Goal: Find specific page/section: Find specific page/section

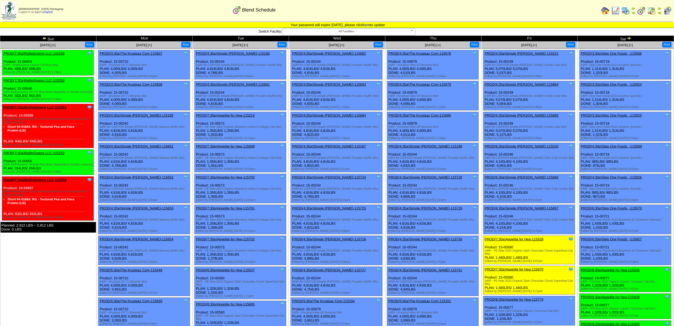
click at [641, 9] on img at bounding box center [641, 10] width 9 height 9
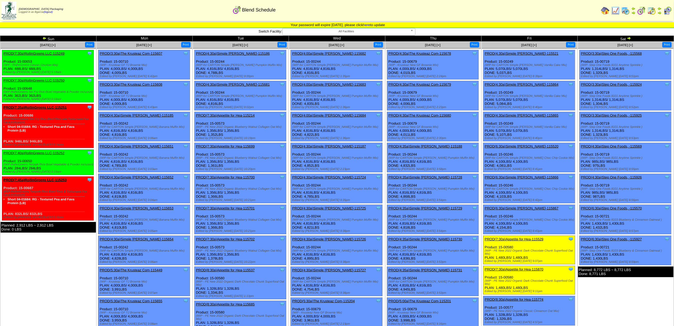
click at [628, 38] on img at bounding box center [629, 38] width 4 height 4
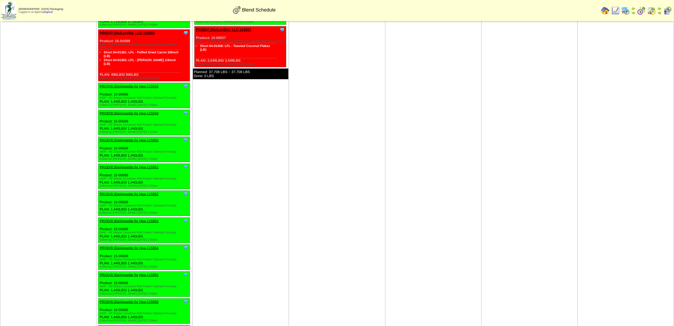
scroll to position [320, 0]
